Goal: Information Seeking & Learning: Learn about a topic

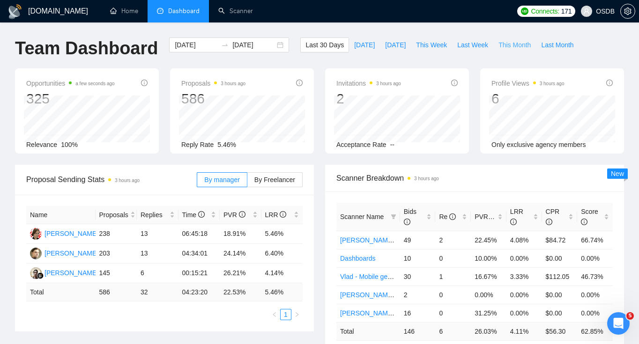
click at [519, 47] on span "This Month" at bounding box center [515, 45] width 32 height 10
type input "[DATE]"
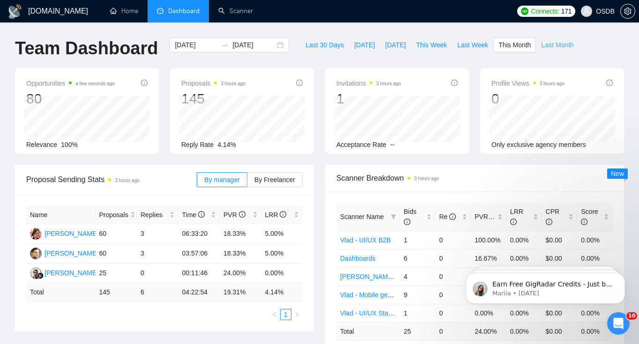
click at [551, 46] on span "Last Month" at bounding box center [557, 45] width 32 height 10
type input "[DATE]"
click at [322, 44] on span "Last 30 Days" at bounding box center [324, 45] width 38 height 10
type input "[DATE]"
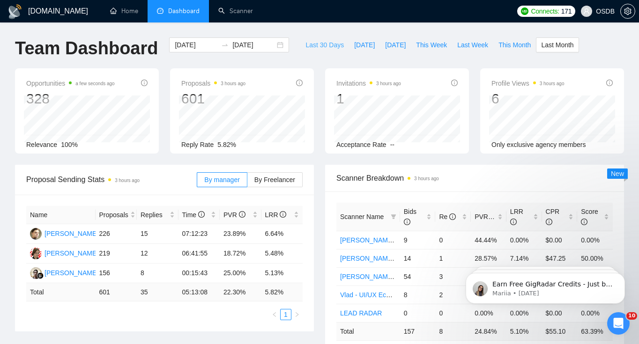
type input "[DATE]"
click at [440, 46] on span "This Week" at bounding box center [431, 45] width 31 height 10
type input "[DATE]"
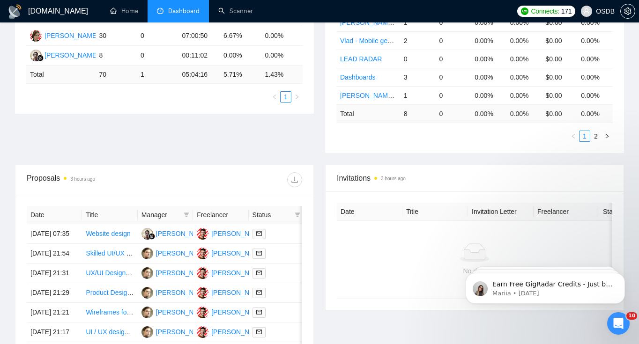
scroll to position [218, 0]
click at [281, 239] on div at bounding box center [277, 233] width 48 height 11
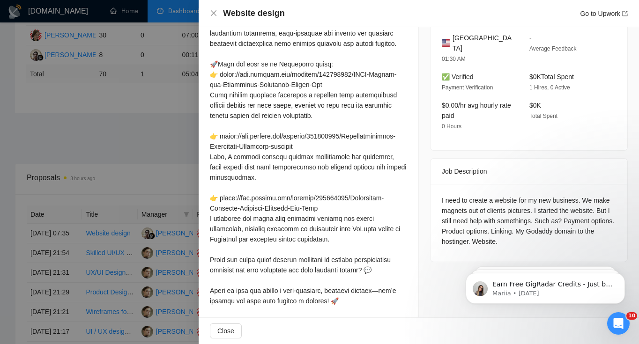
scroll to position [372, 0]
click at [216, 18] on div "Website design Go to Upwork" at bounding box center [419, 13] width 418 height 12
click at [211, 13] on icon "close" at bounding box center [213, 12] width 7 height 7
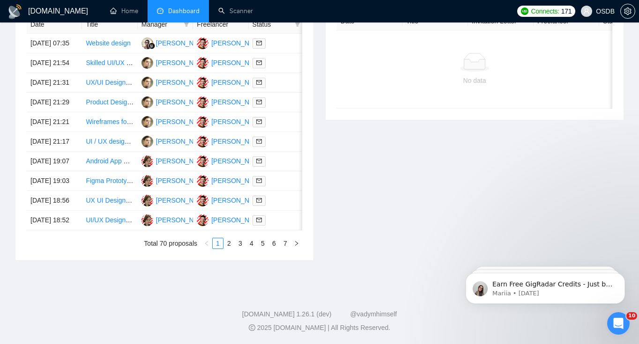
scroll to position [439, 0]
click at [227, 249] on link "2" at bounding box center [229, 243] width 10 height 10
click at [240, 249] on link "3" at bounding box center [240, 243] width 10 height 10
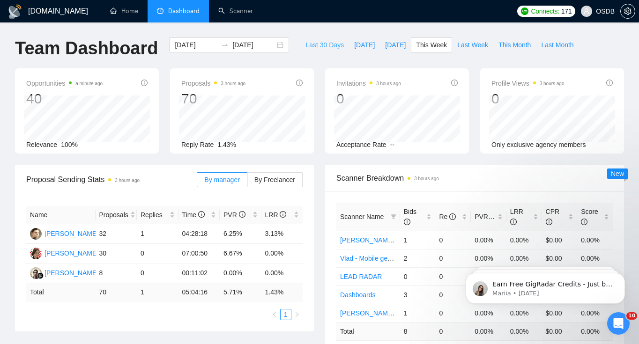
click at [312, 45] on span "Last 30 Days" at bounding box center [324, 45] width 38 height 10
type input "[DATE]"
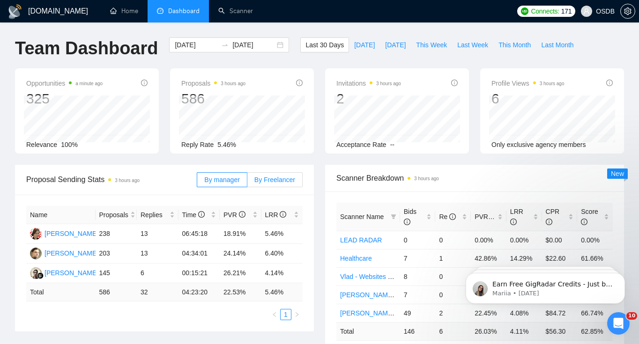
click at [265, 176] on span "By Freelancer" at bounding box center [274, 179] width 41 height 7
click at [247, 182] on input "By Freelancer" at bounding box center [247, 182] width 0 height 0
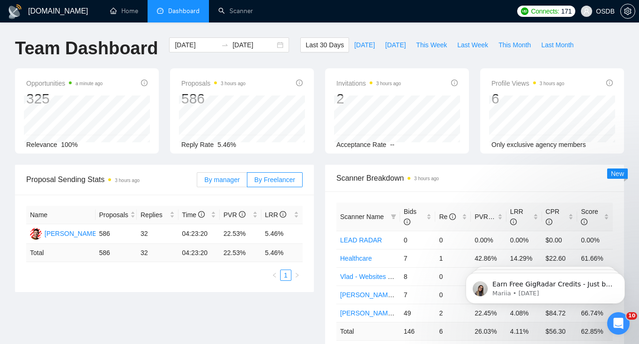
click at [228, 178] on span "By manager" at bounding box center [221, 179] width 35 height 7
click at [197, 182] on input "By manager" at bounding box center [197, 182] width 0 height 0
